Goal: Check status: Check status

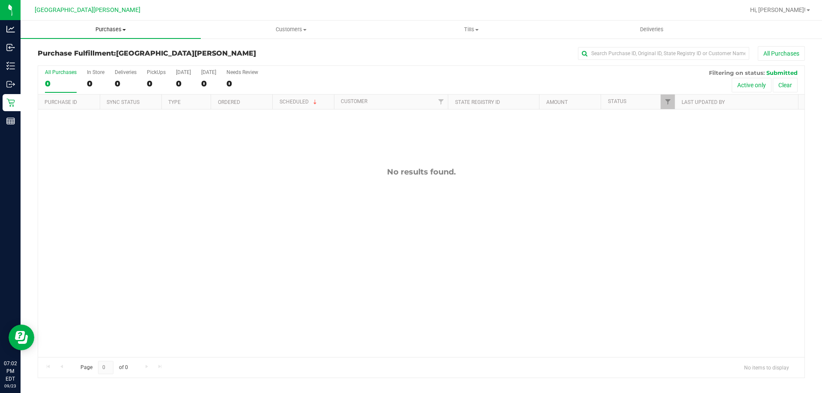
click at [104, 33] on span "Purchases" at bounding box center [111, 30] width 180 height 8
click at [95, 61] on li "Fulfillment" at bounding box center [111, 62] width 180 height 10
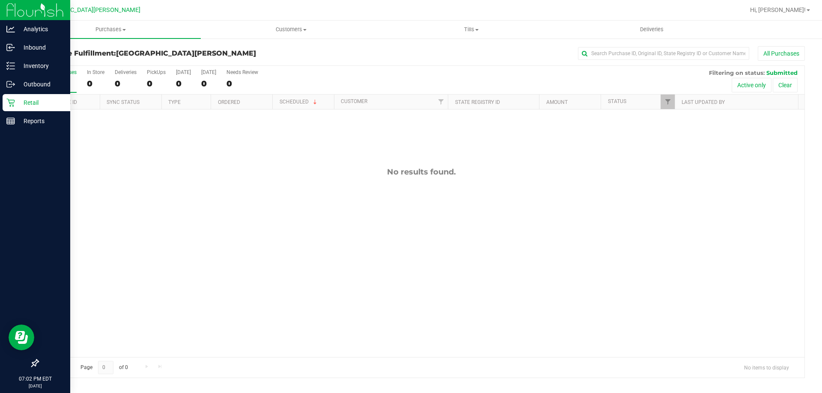
click at [15, 103] on p "Retail" at bounding box center [40, 103] width 51 height 10
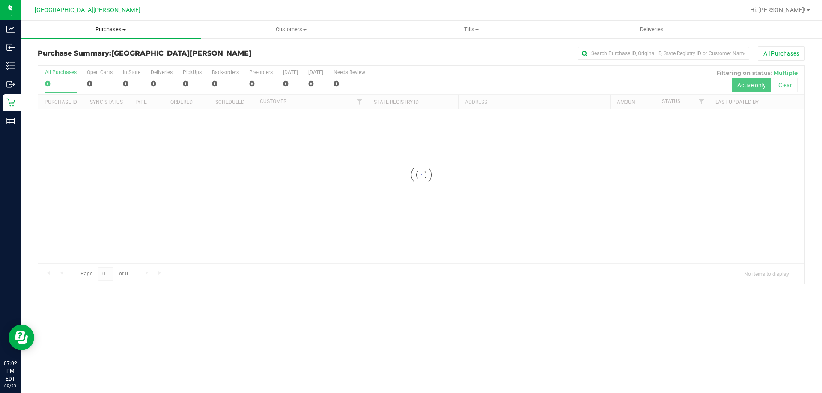
click at [116, 29] on span "Purchases" at bounding box center [111, 30] width 180 height 8
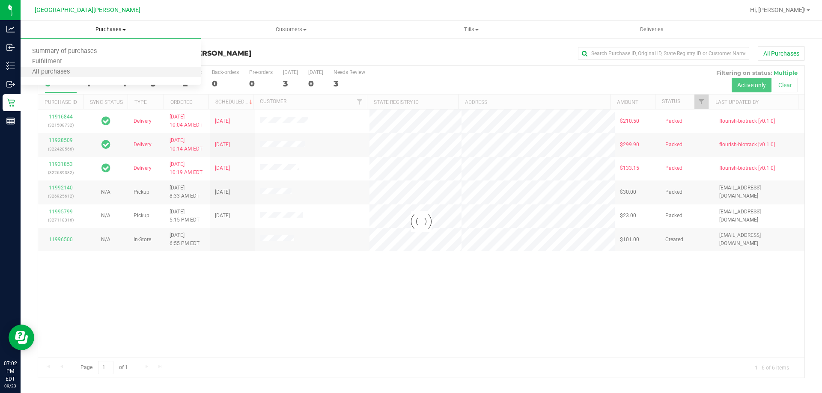
click at [92, 67] on li "All purchases" at bounding box center [111, 72] width 180 height 10
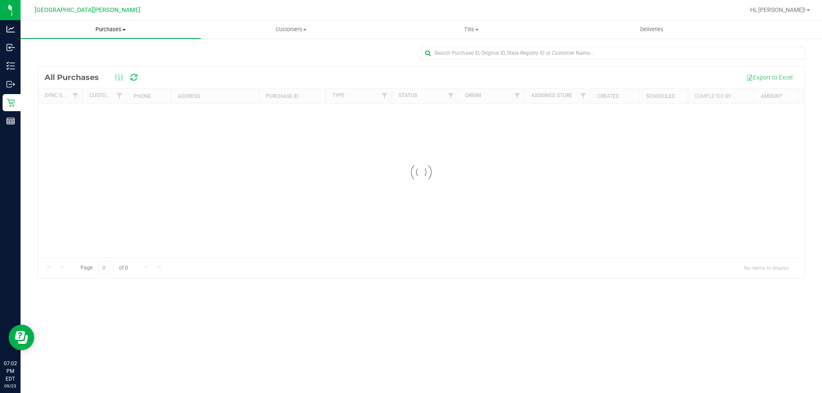
click at [109, 32] on span "Purchases" at bounding box center [111, 30] width 180 height 8
click at [76, 61] on li "Fulfillment" at bounding box center [111, 62] width 180 height 10
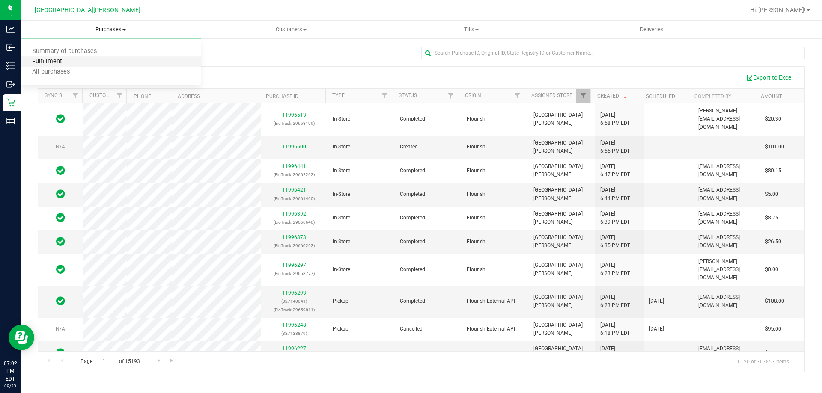
click at [61, 61] on span "Fulfillment" at bounding box center [47, 61] width 53 height 7
